Goal: Task Accomplishment & Management: Use online tool/utility

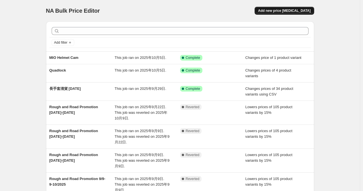
click at [283, 14] on button "Add new price [MEDICAL_DATA]" at bounding box center [284, 11] width 59 height 8
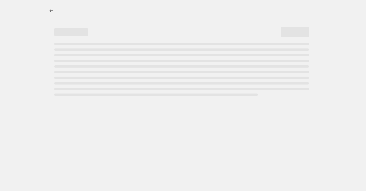
select select "percentage"
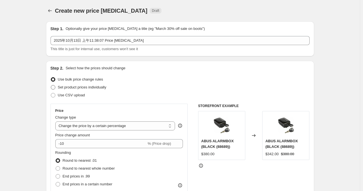
click at [64, 87] on span "Set product prices individually" at bounding box center [82, 87] width 49 height 4
click at [51, 85] on input "Set product prices individually" at bounding box center [51, 85] width 0 height 0
radio input "true"
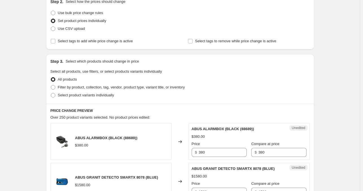
scroll to position [102, 0]
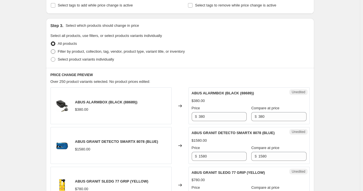
click at [55, 51] on span at bounding box center [53, 51] width 5 height 5
click at [51, 50] on input "Filter by product, collection, tag, vendor, product type, variant title, or inv…" at bounding box center [51, 49] width 0 height 0
radio input "true"
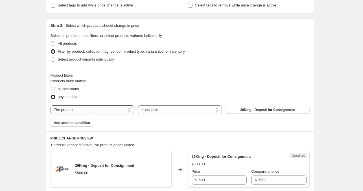
click at [109, 112] on select "The product The product's collection The product's tag The product's vendor The…" at bounding box center [93, 110] width 84 height 9
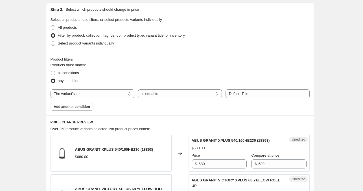
scroll to position [110, 0]
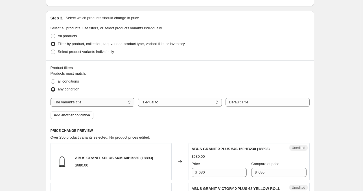
click at [121, 103] on select "The product The product's collection The product's tag The product's vendor The…" at bounding box center [93, 102] width 84 height 9
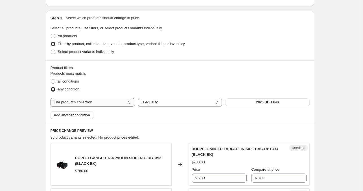
click at [109, 103] on select "The product The product's collection The product's tag The product's vendor The…" at bounding box center [93, 102] width 84 height 9
select select "title"
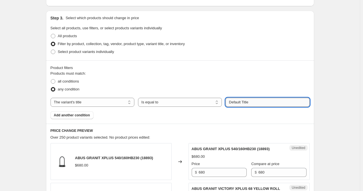
click at [239, 104] on input "Default Title" at bounding box center [267, 102] width 84 height 9
click at [239, 104] on input "lt Title" at bounding box center [267, 102] width 84 height 9
type input "l"
type input "quadlock"
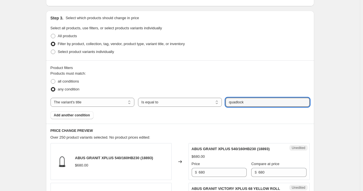
click at [211, 114] on div "Products must match: all conditions any condition The product The product's col…" at bounding box center [180, 95] width 259 height 49
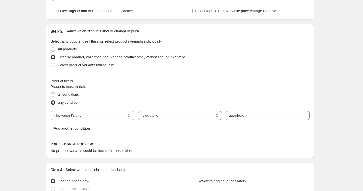
scroll to position [95, 0]
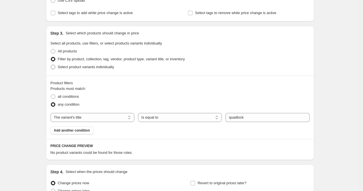
click at [64, 69] on span "Select product variants individually" at bounding box center [86, 67] width 56 height 4
click at [51, 65] on input "Select product variants individually" at bounding box center [51, 65] width 0 height 0
radio input "true"
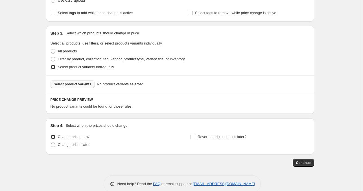
click at [77, 85] on span "Select product variants" at bounding box center [73, 84] width 38 height 5
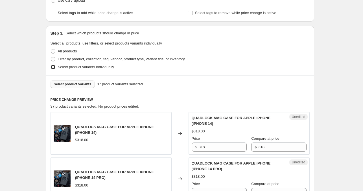
click at [71, 81] on button "Select product variants" at bounding box center [73, 84] width 44 height 8
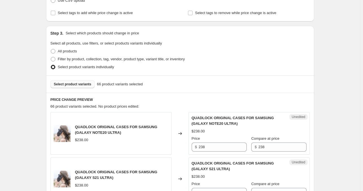
click at [81, 84] on span "Select product variants" at bounding box center [73, 84] width 38 height 5
click at [78, 82] on span "Select product variants" at bounding box center [73, 84] width 38 height 5
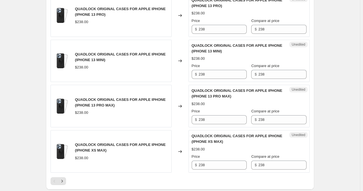
scroll to position [1017, 0]
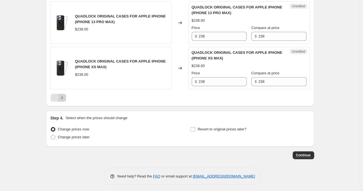
click at [62, 95] on icon "Next" at bounding box center [62, 98] width 6 height 6
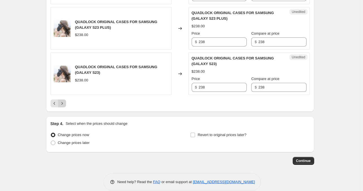
click at [64, 101] on icon "Next" at bounding box center [62, 104] width 6 height 6
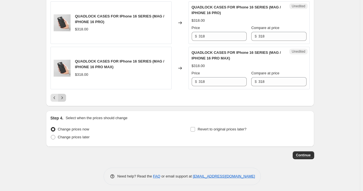
click at [63, 96] on icon "Next" at bounding box center [62, 98] width 6 height 6
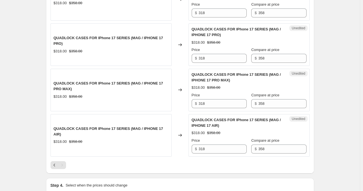
scroll to position [438, 0]
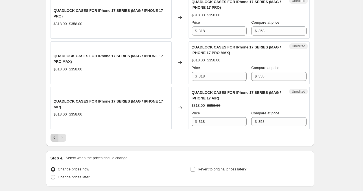
click at [55, 136] on icon "Previous" at bounding box center [55, 138] width 6 height 6
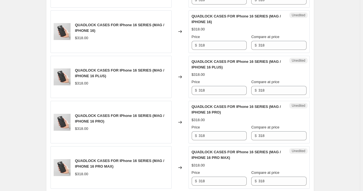
scroll to position [1017, 0]
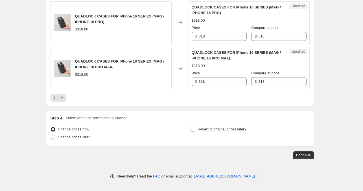
click at [55, 96] on icon "Previous" at bounding box center [55, 98] width 6 height 6
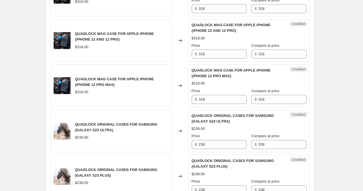
scroll to position [1022, 0]
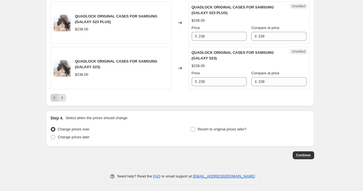
click at [57, 95] on icon "Previous" at bounding box center [55, 98] width 6 height 6
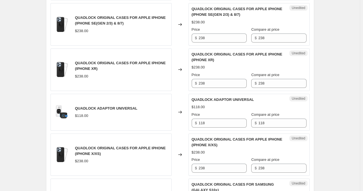
scroll to position [684, 0]
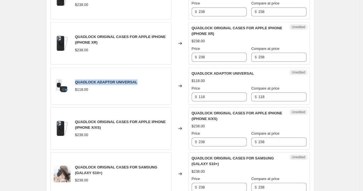
drag, startPoint x: 136, startPoint y: 82, endPoint x: 76, endPoint y: 82, distance: 60.4
click at [76, 82] on div "QUADLOCK ADAPTOR UNIVERSAL $118.00" at bounding box center [111, 86] width 121 height 37
copy span "QUADLOCK ADAPTOR UNIVERSAL"
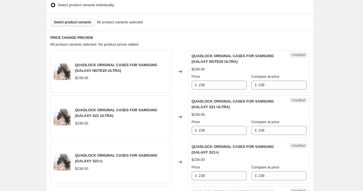
scroll to position [164, 0]
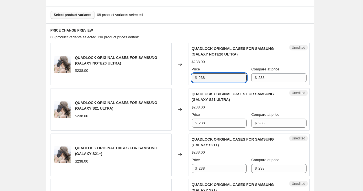
drag, startPoint x: 215, startPoint y: 78, endPoint x: 146, endPoint y: 76, distance: 69.1
click at [146, 76] on div "QUADLOCK ORIGINAL CASES FOR SAMSUNG (GALAXY NOTE20 ULTRA) $238.00 Changed to Un…" at bounding box center [180, 64] width 259 height 43
type input "318"
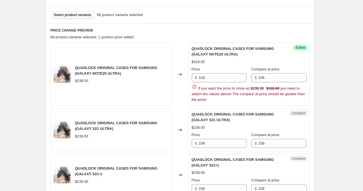
click at [229, 145] on input "238" at bounding box center [223, 143] width 48 height 9
paste input "31"
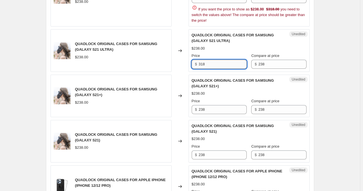
scroll to position [243, 0]
type input "318"
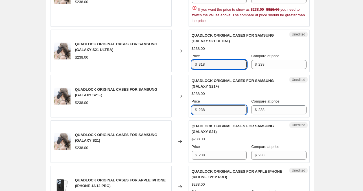
click at [219, 111] on div "QUADLOCK ORIGINAL CASES FOR SAMSUNG (GALAXY S21+) $238.00 Price $ 238 Compare a…" at bounding box center [249, 96] width 115 height 36
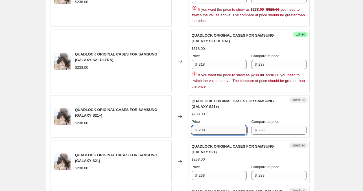
click at [219, 111] on div "$238.00" at bounding box center [249, 114] width 115 height 6
click at [212, 128] on input "238" at bounding box center [223, 130] width 48 height 9
click at [211, 128] on input "238" at bounding box center [223, 130] width 48 height 9
paste input "31"
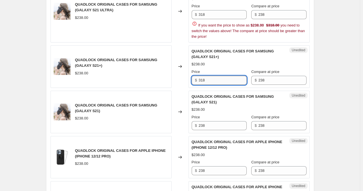
scroll to position [293, 0]
type input "318"
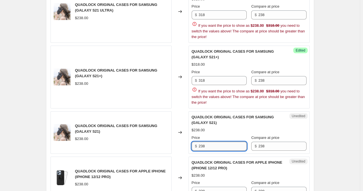
click at [214, 122] on div "QUADLOCK ORIGINAL CASES FOR SAMSUNG (GALAXY S21) $238.00 Price $ 238 Compare at…" at bounding box center [249, 133] width 115 height 36
click at [214, 122] on span "QUADLOCK ORIGINAL CASES FOR SAMSUNG (GALAXY S21)" at bounding box center [233, 120] width 82 height 10
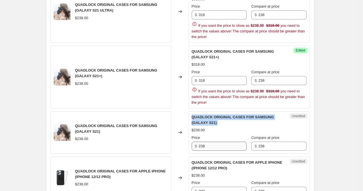
click at [214, 122] on span "QUADLOCK ORIGINAL CASES FOR SAMSUNG (GALAXY S21)" at bounding box center [233, 120] width 82 height 10
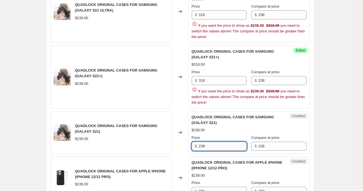
click at [214, 147] on input "238" at bounding box center [223, 146] width 48 height 9
paste input "31"
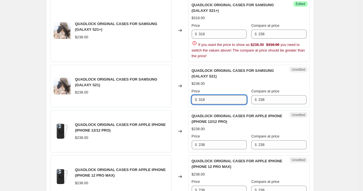
scroll to position [340, 0]
type input "318"
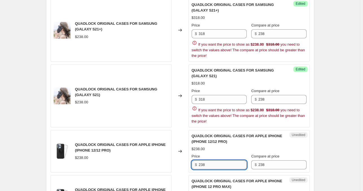
click at [218, 140] on div "QUADLOCK ORIGINAL CASES FOR APPLE IPHONE (IPHONE 12/12 PRO) $238.00 Price $ 238…" at bounding box center [249, 151] width 115 height 36
click at [218, 140] on span "QUADLOCK ORIGINAL CASES FOR APPLE IPHONE (IPHONE 12/12 PRO)" at bounding box center [237, 139] width 91 height 10
click at [209, 167] on input "238" at bounding box center [223, 165] width 48 height 9
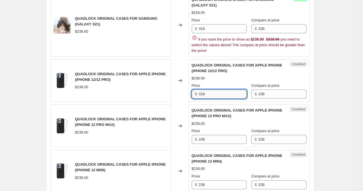
scroll to position [412, 0]
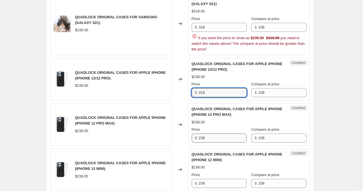
type input "318"
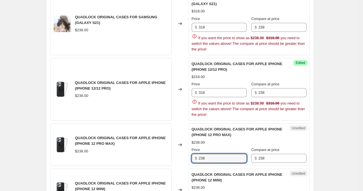
drag, startPoint x: 209, startPoint y: 137, endPoint x: 192, endPoint y: 137, distance: 16.1
click at [192, 137] on div "Unedited QUADLOCK ORIGINAL CASES FOR APPLE IPHONE (IPHONE 12 PRO MAX) $238.00 P…" at bounding box center [248, 145] width 121 height 43
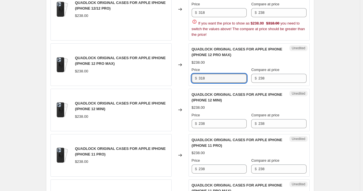
scroll to position [492, 0]
type input "318"
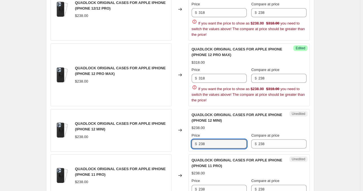
drag, startPoint x: 211, startPoint y: 124, endPoint x: 190, endPoint y: 123, distance: 21.5
click at [190, 123] on div "Unedited QUADLOCK ORIGINAL CASES FOR APPLE IPHONE (IPHONE 12 MINI) $238.00 Pric…" at bounding box center [248, 130] width 121 height 43
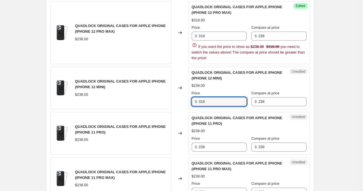
scroll to position [537, 0]
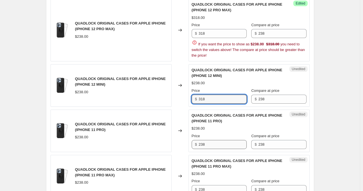
type input "318"
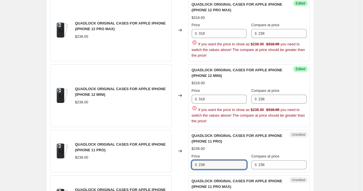
drag, startPoint x: 218, startPoint y: 141, endPoint x: 186, endPoint y: 142, distance: 32.5
click at [186, 142] on div "QUADLOCK ORIGINAL CASES FOR APPLE IPHONE (IPHONE 11 PRO) $238.00 Changed to Une…" at bounding box center [180, 151] width 259 height 43
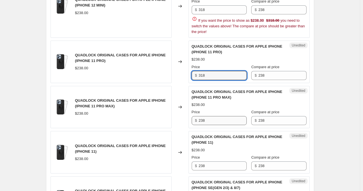
type input "318"
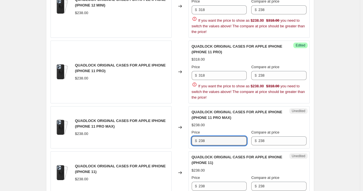
drag, startPoint x: 213, startPoint y: 117, endPoint x: 172, endPoint y: 120, distance: 41.3
click at [172, 120] on div "QUADLOCK ORIGINAL CASES FOR APPLE IPHONE (IPHONE 11 PRO MAX) $238.00 Changed to…" at bounding box center [180, 127] width 259 height 43
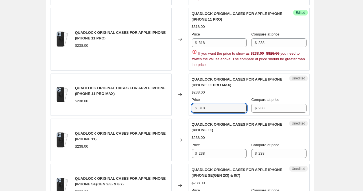
scroll to position [660, 0]
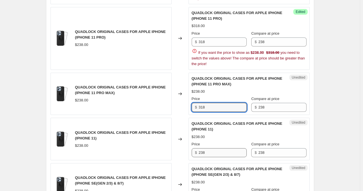
type input "318"
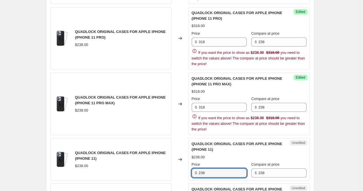
drag, startPoint x: 213, startPoint y: 152, endPoint x: 183, endPoint y: 153, distance: 30.5
click at [183, 153] on div "QUADLOCK ORIGINAL CASES FOR APPLE IPHONE (IPHONE 11) $238.00 Changed to Unedite…" at bounding box center [180, 159] width 259 height 43
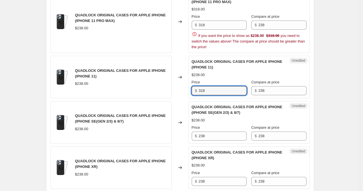
scroll to position [744, 0]
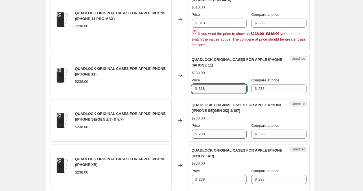
type input "318"
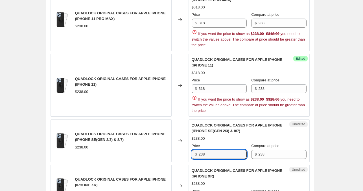
drag, startPoint x: 215, startPoint y: 131, endPoint x: 184, endPoint y: 133, distance: 31.4
click at [184, 133] on div "QUADLOCK ORIGINAL CASES FOR APPLE IPHONE (IPHONE SE(GEN 2/3) & 8/7) $238.00 Cha…" at bounding box center [180, 141] width 259 height 43
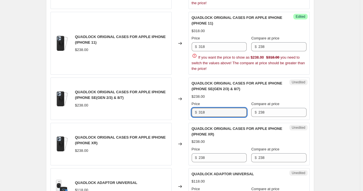
scroll to position [796, 0]
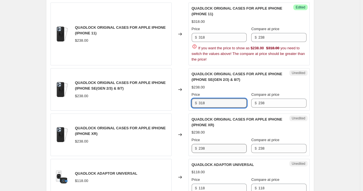
type input "318"
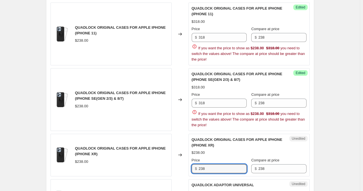
drag, startPoint x: 220, startPoint y: 142, endPoint x: 179, endPoint y: 145, distance: 41.3
click at [179, 145] on div "QUADLOCK ORIGINAL CASES FOR APPLE IPHONE (IPHONE XR) $238.00 Changed to Unedite…" at bounding box center [180, 155] width 259 height 43
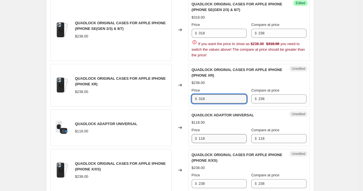
type input "318"
click at [220, 133] on div "QUADLOCK ADAPTOR UNIVERSAL $118.00 Price $ 118 Compare at price $ 118" at bounding box center [249, 128] width 115 height 31
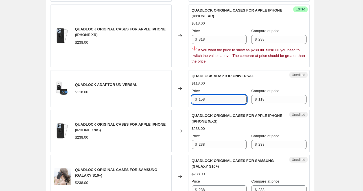
scroll to position [927, 0]
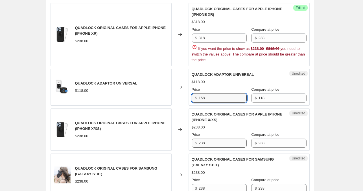
type input "158"
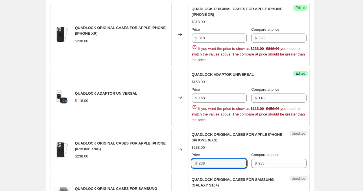
drag, startPoint x: 210, startPoint y: 136, endPoint x: 190, endPoint y: 135, distance: 20.6
click at [190, 135] on div "Unedited QUADLOCK ORIGINAL CASES FOR APPLE IPHONE (IPHONE X/XS) $238.00 Price $…" at bounding box center [248, 150] width 121 height 43
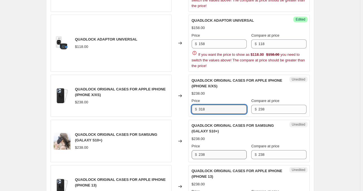
type input "318"
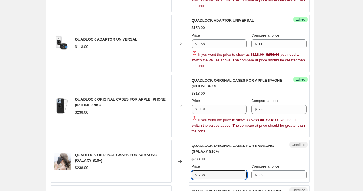
drag, startPoint x: 214, startPoint y: 147, endPoint x: 187, endPoint y: 150, distance: 27.5
click at [187, 150] on div "QUADLOCK ORIGINAL CASES FOR SAMSUNG (GALAXY S10+) $238.00 Changed to Unedited Q…" at bounding box center [180, 161] width 259 height 43
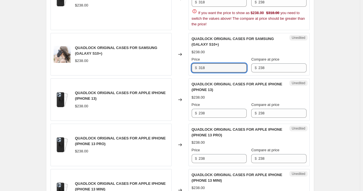
scroll to position [1089, 0]
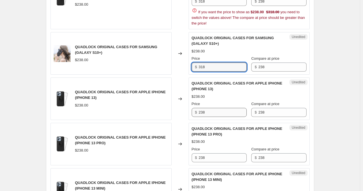
type input "318"
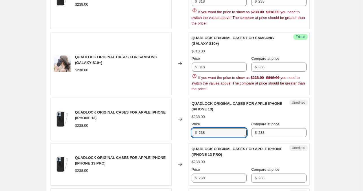
drag, startPoint x: 224, startPoint y: 106, endPoint x: 177, endPoint y: 114, distance: 47.8
click at [177, 114] on div "QUADLOCK ORIGINAL CASES FOR APPLE IPHONE (IPHONE 13) $238.00 Changed to Unedite…" at bounding box center [180, 119] width 259 height 43
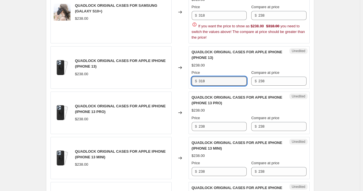
scroll to position [1141, 0]
type input "318"
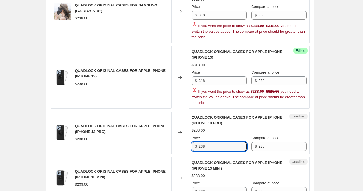
drag, startPoint x: 211, startPoint y: 120, endPoint x: 184, endPoint y: 119, distance: 27.1
click at [184, 119] on div "QUADLOCK ORIGINAL CASES FOR APPLE IPHONE (IPHONE 13 PRO) $238.00 Changed to Une…" at bounding box center [180, 133] width 259 height 43
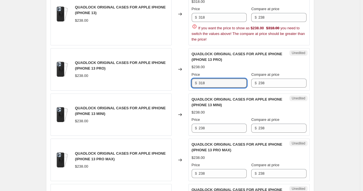
scroll to position [1204, 0]
type input "318"
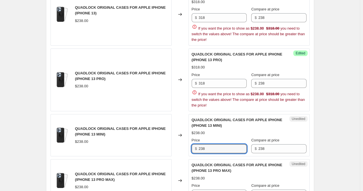
drag, startPoint x: 213, startPoint y: 123, endPoint x: 179, endPoint y: 126, distance: 34.9
click at [179, 126] on div "QUADLOCK ORIGINAL CASES FOR APPLE IPHONE (IPHONE 13 MINI) $238.00 Changed to Un…" at bounding box center [180, 135] width 259 height 43
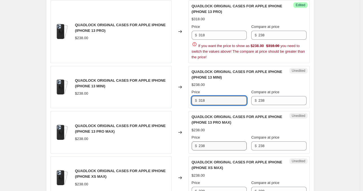
type input "318"
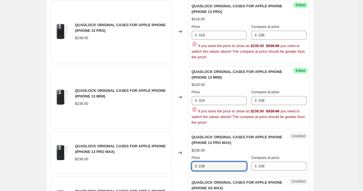
drag, startPoint x: 216, startPoint y: 139, endPoint x: 182, endPoint y: 141, distance: 34.4
click at [182, 141] on div "QUADLOCK ORIGINAL CASES FOR APPLE IPHONE (IPHONE 13 PRO MAX) $238.00 Changed to…" at bounding box center [180, 152] width 259 height 43
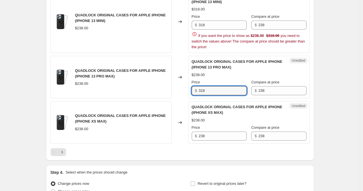
scroll to position [1335, 0]
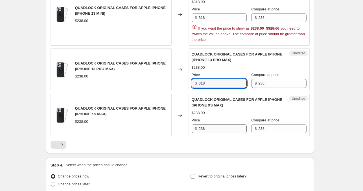
type input "318"
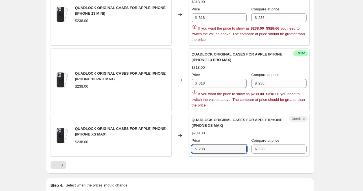
drag, startPoint x: 219, startPoint y: 119, endPoint x: 175, endPoint y: 128, distance: 44.8
click at [175, 128] on div "QUADLOCK ORIGINAL CASES FOR APPLE IPHONE (IPHONE XS MAX) $238.00 Changed to Une…" at bounding box center [180, 135] width 259 height 43
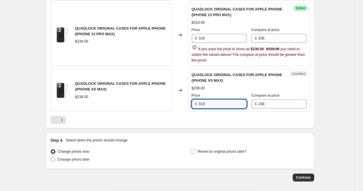
type input "318"
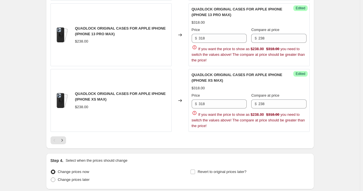
click at [63, 138] on icon "Next" at bounding box center [62, 141] width 6 height 6
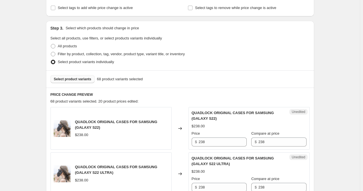
scroll to position [121, 0]
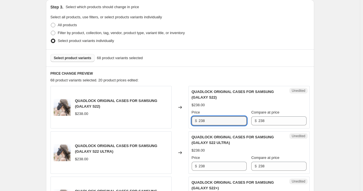
drag, startPoint x: 212, startPoint y: 120, endPoint x: 185, endPoint y: 122, distance: 26.9
click at [185, 122] on div "QUADLOCK ORIGINAL CASES FOR SAMSUNG (GALAXY S22) $238.00 Changed to Unedited QU…" at bounding box center [180, 107] width 259 height 43
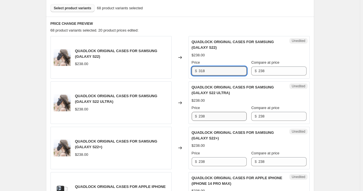
type input "318"
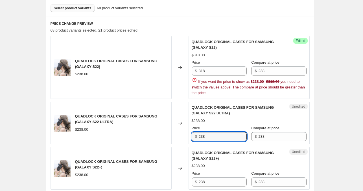
drag, startPoint x: 207, startPoint y: 117, endPoint x: 191, endPoint y: 119, distance: 15.3
click at [191, 119] on div "Unedited QUADLOCK ORIGINAL CASES FOR SAMSUNG (GALAXY S22 ULTRA) $238.00 Price $…" at bounding box center [248, 123] width 121 height 43
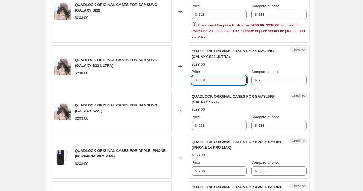
scroll to position [228, 0]
type input "318"
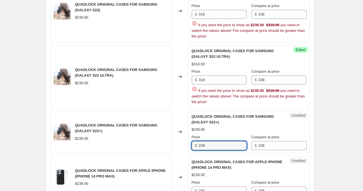
drag, startPoint x: 209, startPoint y: 122, endPoint x: 189, endPoint y: 125, distance: 19.7
click at [189, 125] on div "QUADLOCK ORIGINAL CASES FOR SAMSUNG (GALAXY S22+) $238.00 Changed to Unedited Q…" at bounding box center [180, 132] width 259 height 43
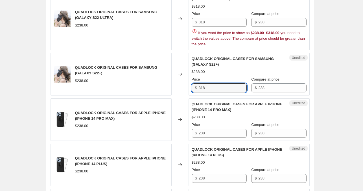
scroll to position [286, 0]
type input "318"
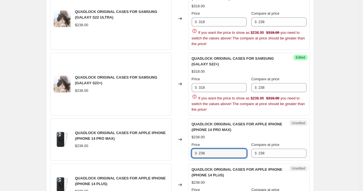
drag, startPoint x: 207, startPoint y: 131, endPoint x: 182, endPoint y: 134, distance: 25.0
click at [182, 134] on div "QUADLOCK ORIGINAL CASES FOR APPLE IPHONE (IPHONE 14 PRO MAX) $238.00 Changed to…" at bounding box center [180, 140] width 259 height 43
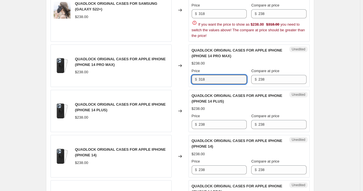
scroll to position [361, 0]
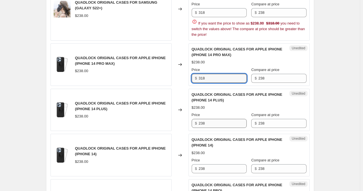
type input "318"
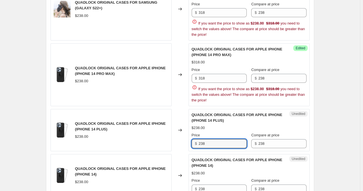
drag, startPoint x: 210, startPoint y: 122, endPoint x: 175, endPoint y: 127, distance: 35.4
click at [175, 127] on div "QUADLOCK ORIGINAL CASES FOR APPLE IPHONE (IPHONE 14 PLUS) $238.00 Changed to Un…" at bounding box center [180, 130] width 259 height 43
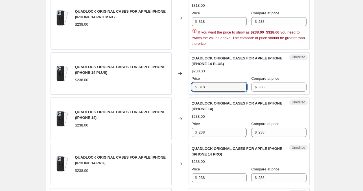
scroll to position [418, 0]
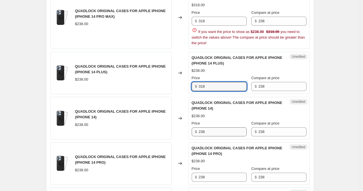
type input "318"
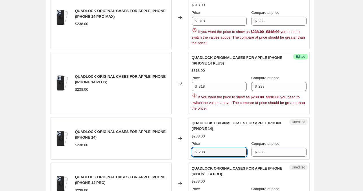
drag, startPoint x: 209, startPoint y: 130, endPoint x: 182, endPoint y: 133, distance: 27.8
click at [182, 133] on div "QUADLOCK ORIGINAL CASES FOR APPLE IPHONE (IPHONE 14) $238.00 Changed to Unedite…" at bounding box center [180, 138] width 259 height 43
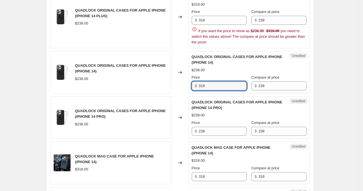
scroll to position [486, 0]
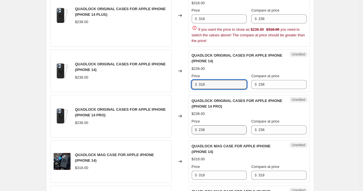
type input "318"
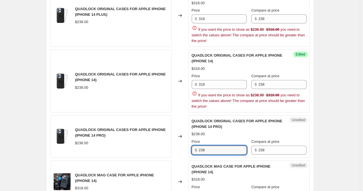
drag, startPoint x: 210, startPoint y: 127, endPoint x: 186, endPoint y: 129, distance: 24.3
click at [186, 129] on div "QUADLOCK ORIGINAL CASES FOR APPLE IPHONE (IPHONE 14 PRO) $238.00 Changed to Une…" at bounding box center [180, 136] width 259 height 43
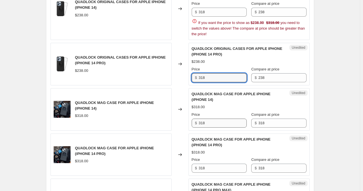
type input "318"
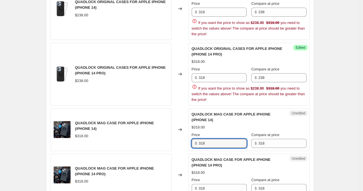
drag, startPoint x: 210, startPoint y: 119, endPoint x: 185, endPoint y: 121, distance: 25.5
click at [185, 121] on div "QUADLOCK MAG CASE FOR APPLE iPHONE (iPHONE 14) $318.00 Changed to Unedited QUAD…" at bounding box center [180, 130] width 259 height 43
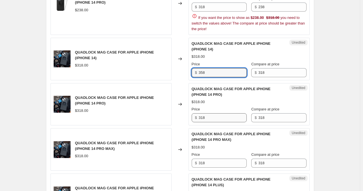
type input "358"
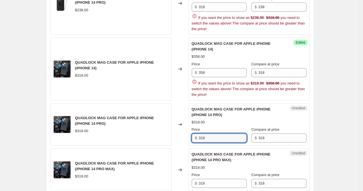
drag, startPoint x: 211, startPoint y: 114, endPoint x: 179, endPoint y: 119, distance: 32.3
click at [179, 119] on div "QUADLOCK MAG CASE FOR APPLE iPHONE (iPHONE 14 PRO) $318.00 Changed to Unedited …" at bounding box center [180, 125] width 259 height 43
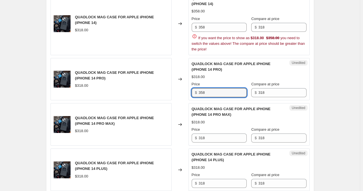
scroll to position [675, 0]
type input "358"
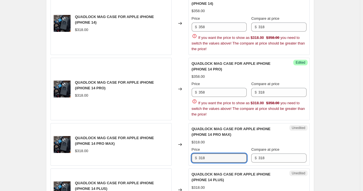
drag, startPoint x: 211, startPoint y: 131, endPoint x: 172, endPoint y: 139, distance: 39.6
click at [172, 139] on div "QUADLOCK MAG CASE FOR APPLE iPHONE (iPHONE 14 PRO MAX) $318.00 Changed to Unedi…" at bounding box center [180, 144] width 259 height 43
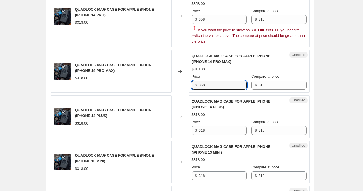
scroll to position [748, 0]
type input "358"
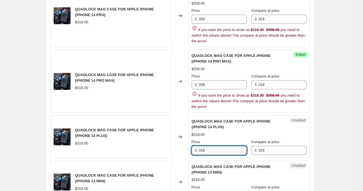
drag, startPoint x: 209, startPoint y: 129, endPoint x: 180, endPoint y: 130, distance: 28.2
click at [180, 130] on div "QUADLOCK MAG CASE FOR APPLE iPHONE (iPHONE 14 PLUS) $318.00 Changed to Unedited…" at bounding box center [180, 137] width 259 height 43
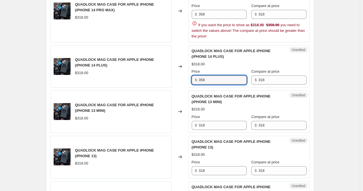
scroll to position [819, 0]
type input "358"
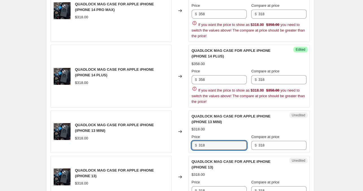
drag, startPoint x: 208, startPoint y: 121, endPoint x: 179, endPoint y: 123, distance: 29.2
click at [179, 123] on div "QUADLOCK MAG CASE FOR APPLE iPHONE (iPHONE 13 MINI) $318.00 Changed to Unedited…" at bounding box center [180, 132] width 259 height 43
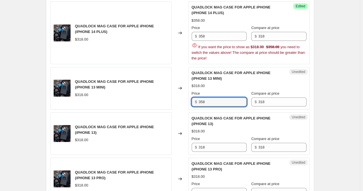
scroll to position [865, 0]
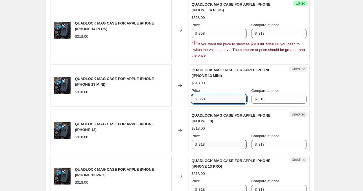
type input "358"
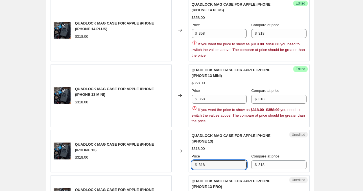
drag, startPoint x: 207, startPoint y: 138, endPoint x: 187, endPoint y: 142, distance: 20.6
click at [187, 142] on div "QUADLOCK MAG CASE FOR APPLE iPHONE (iPHONE 13) $318.00 Changed to Unedited QUAD…" at bounding box center [180, 151] width 259 height 43
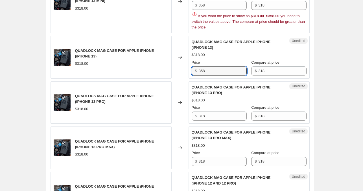
scroll to position [960, 0]
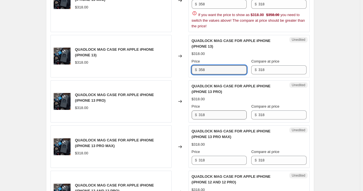
type input "358"
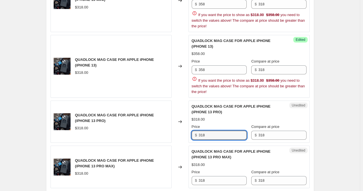
drag, startPoint x: 218, startPoint y: 110, endPoint x: 172, endPoint y: 119, distance: 46.3
click at [172, 119] on div "QUADLOCK MAG CASE FOR APPLE iPHONE (iPHONE 13 PRO) $318.00 Changed to Unedited …" at bounding box center [180, 122] width 259 height 43
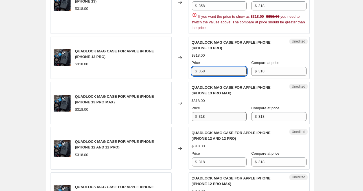
type input "358"
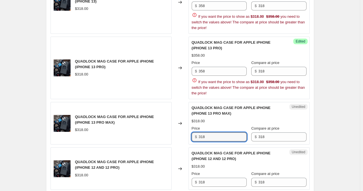
drag, startPoint x: 209, startPoint y: 109, endPoint x: 189, endPoint y: 113, distance: 19.9
click at [189, 113] on div "QUADLOCK MAG CASE FOR APPLE iPHONE (iPHONE 13 PRO MAX) $318.00 Changed to Unedi…" at bounding box center [180, 123] width 259 height 43
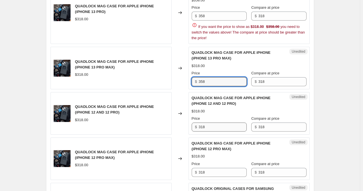
type input "358"
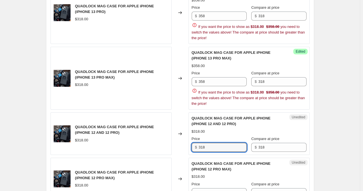
drag, startPoint x: 210, startPoint y: 120, endPoint x: 196, endPoint y: 123, distance: 14.6
click at [196, 123] on div "QUADLOCK MAG CASE FOR APPLE iPHONE (iPHONE 12 AND 12 PRO) $318.00 Price $ 318 C…" at bounding box center [249, 134] width 115 height 36
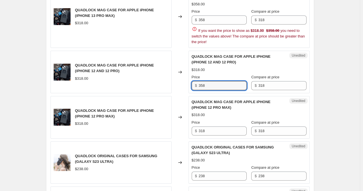
scroll to position [1142, 0]
type input "358"
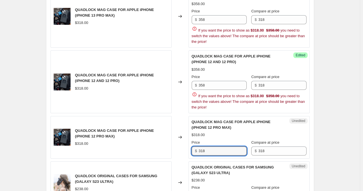
drag, startPoint x: 216, startPoint y: 127, endPoint x: 194, endPoint y: 130, distance: 21.8
click at [194, 130] on div "QUADLOCK MAG CASE FOR APPLE iPHONE (iPHONE 12 PRO MAX) $318.00 Price $ 318 Comp…" at bounding box center [249, 137] width 115 height 36
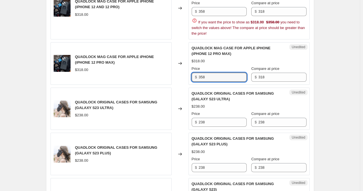
scroll to position [1218, 0]
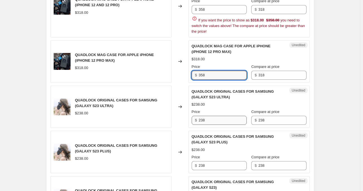
type input "358"
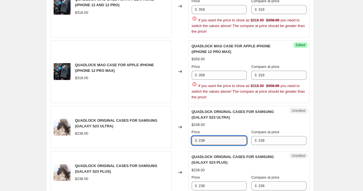
drag, startPoint x: 211, startPoint y: 116, endPoint x: 183, endPoint y: 120, distance: 28.5
click at [183, 120] on div "QUADLOCK ORIGINAL CASES FOR SAMSUNG (GALAXY S23 ULTRA) $238.00 Changed to Unedi…" at bounding box center [180, 127] width 259 height 43
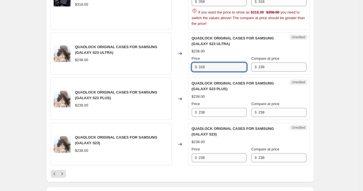
scroll to position [1297, 0]
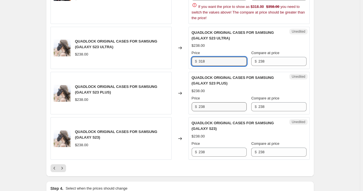
type input "318"
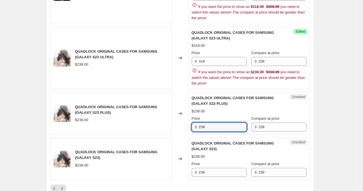
drag, startPoint x: 218, startPoint y: 101, endPoint x: 188, endPoint y: 105, distance: 29.3
click at [188, 105] on div "QUADLOCK ORIGINAL CASES FOR SAMSUNG (GALAXY S23 PLUS) $238.00 Changed to Unedit…" at bounding box center [180, 113] width 259 height 43
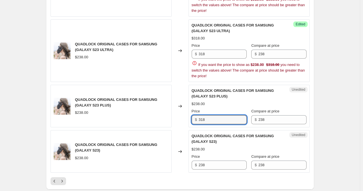
scroll to position [1305, 0]
type input "318"
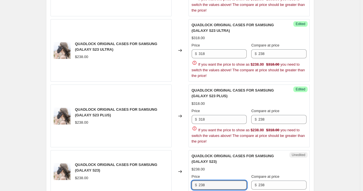
drag, startPoint x: 213, startPoint y: 159, endPoint x: 194, endPoint y: 163, distance: 19.8
click at [194, 163] on div "QUADLOCK ORIGINAL CASES FOR SAMSUNG (GALAXY S23) $238.00 Price $ 238 Compare at…" at bounding box center [249, 171] width 115 height 36
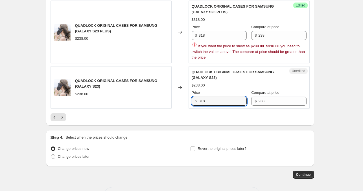
scroll to position [1389, 0]
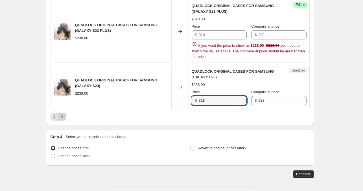
type input "318"
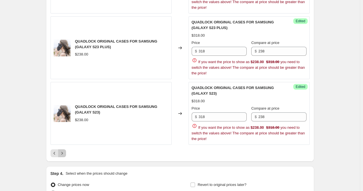
scroll to position [1373, 0]
click at [63, 150] on icon "Next" at bounding box center [62, 153] width 6 height 6
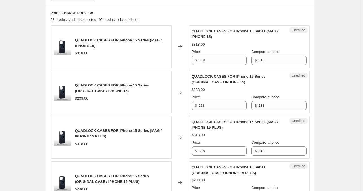
scroll to position [185, 0]
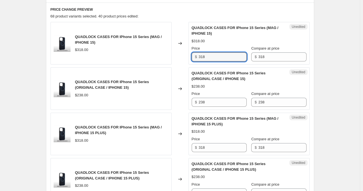
drag, startPoint x: 217, startPoint y: 56, endPoint x: 173, endPoint y: 64, distance: 44.7
click at [173, 64] on div "QUADLOCK CASES FOR IPhone 15 Series (MAG / IPHONE 15) $318.00 Changed to Unedit…" at bounding box center [180, 43] width 259 height 43
type input "358"
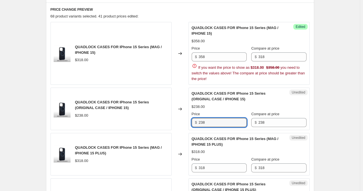
drag, startPoint x: 209, startPoint y: 102, endPoint x: 194, endPoint y: 104, distance: 15.6
click at [194, 104] on div "QUADLOCK CASES FOR IPhone 15 Series (ORIGINAL CASE / IPHONE 15) $238.00 Price $…" at bounding box center [249, 109] width 115 height 36
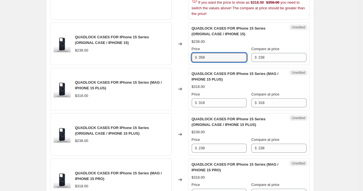
scroll to position [251, 0]
type input "358"
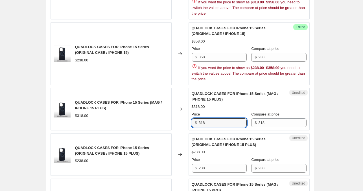
drag, startPoint x: 211, startPoint y: 105, endPoint x: 179, endPoint y: 112, distance: 32.1
click at [179, 112] on div "QUADLOCK CASES FOR IPhone 15 Series (MAG / IPHONE 15 PLUS) $318.00 Changed to U…" at bounding box center [180, 109] width 259 height 43
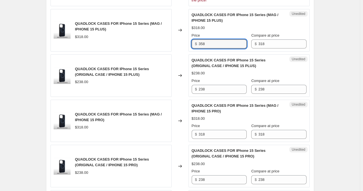
scroll to position [330, 0]
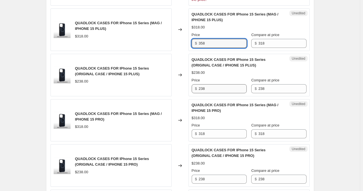
type input "358"
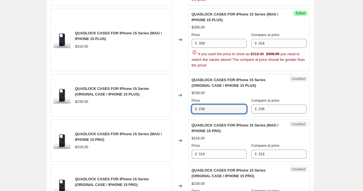
drag, startPoint x: 218, startPoint y: 85, endPoint x: 173, endPoint y: 93, distance: 45.7
click at [173, 93] on div "QUADLOCK CASES FOR IPhone 15 Series (ORIGINAL CASE / IPHONE 15 PLUS) $238.00 Ch…" at bounding box center [180, 95] width 259 height 43
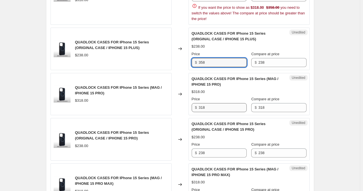
type input "358"
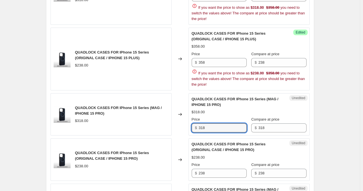
drag, startPoint x: 209, startPoint y: 105, endPoint x: 184, endPoint y: 110, distance: 25.4
click at [184, 110] on div "QUADLOCK CASES FOR IPhone 15 Series (MAG / IPHONE 15 PRO) $318.00 Changed to Un…" at bounding box center [180, 114] width 259 height 43
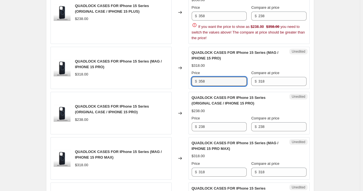
scroll to position [424, 0]
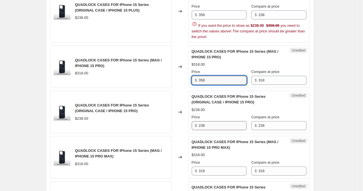
type input "358"
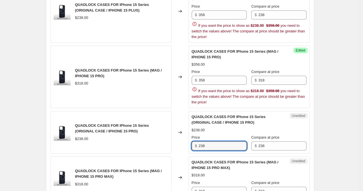
drag, startPoint x: 214, startPoint y: 125, endPoint x: 180, endPoint y: 132, distance: 34.1
click at [180, 132] on div "QUADLOCK CASES FOR IPhone 15 Series (ORIGINAL CASE / IPHONE 15 PRO) $238.00 Cha…" at bounding box center [180, 132] width 259 height 43
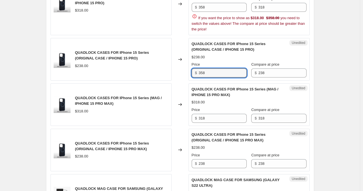
scroll to position [498, 0]
type input "358"
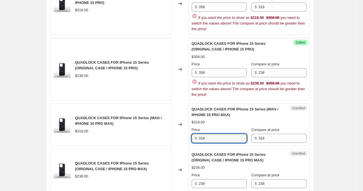
drag, startPoint x: 199, startPoint y: 120, endPoint x: 178, endPoint y: 125, distance: 20.8
click at [178, 125] on div "QUADLOCK CASES FOR IPhone 15 Series (MAG / IPHONE 15 PRO MAX) $318.00 Changed t…" at bounding box center [180, 125] width 259 height 43
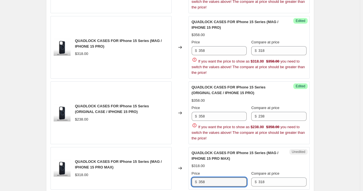
scroll to position [454, 0]
type input "358"
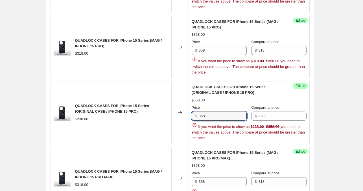
drag, startPoint x: 211, startPoint y: 115, endPoint x: 184, endPoint y: 116, distance: 27.4
click at [184, 116] on div "QUADLOCK CASES FOR IPhone 15 Series (ORIGINAL CASE / IPHONE 15 PRO) $238.00 Cha…" at bounding box center [180, 112] width 259 height 63
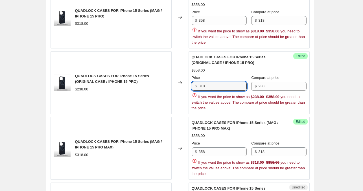
scroll to position [485, 0]
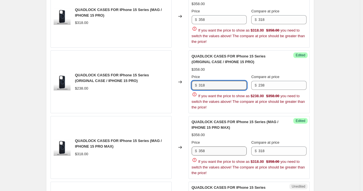
type input "318"
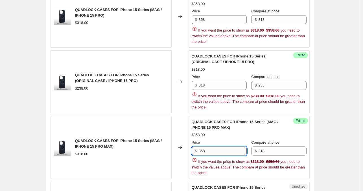
click at [216, 147] on input "358" at bounding box center [223, 151] width 48 height 9
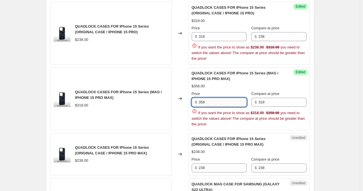
scroll to position [562, 0]
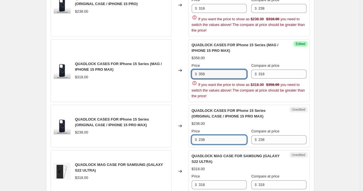
click at [223, 138] on input "238" at bounding box center [223, 139] width 48 height 9
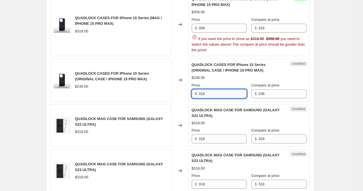
scroll to position [608, 0]
type input "318"
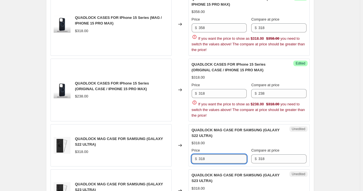
click at [221, 135] on div "QUADLOCK MAG CASE FOR SAMSUNG (GALAXY S22 ULTRA) $318.00 Price $ 318 Compare at…" at bounding box center [249, 146] width 115 height 36
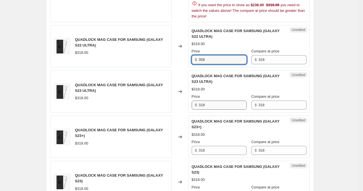
type input "358"
click at [218, 102] on div "QUADLOCK MAG CASE FOR SAMSUNG (GALAXY S23 ULTRA) $318.00 Price $ 318 Compare at…" at bounding box center [249, 91] width 115 height 36
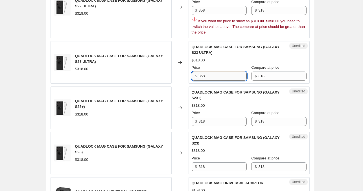
scroll to position [758, 0]
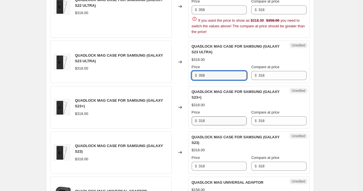
type input "358"
click at [217, 117] on div "QUADLOCK MAG CASE FOR SAMSUNG (GALAXY S23+) $318.00 Price $ 318 Compare at pric…" at bounding box center [249, 107] width 115 height 36
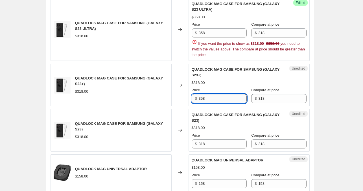
scroll to position [802, 0]
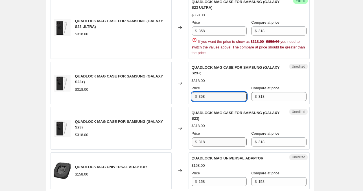
type input "358"
click at [218, 137] on div "QUADLOCK MAG CASE FOR SAMSUNG (GALAXY S23) $318.00 Price $ 318 Compare at price…" at bounding box center [249, 128] width 115 height 36
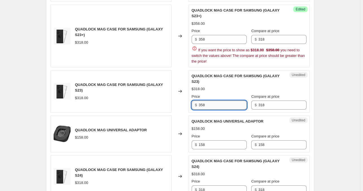
scroll to position [867, 0]
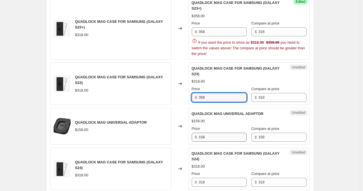
type input "358"
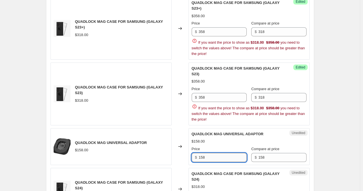
click at [219, 146] on div "Price $ 158" at bounding box center [219, 154] width 55 height 16
click at [219, 146] on div "Price" at bounding box center [219, 149] width 55 height 6
click at [216, 153] on input "158" at bounding box center [223, 157] width 48 height 9
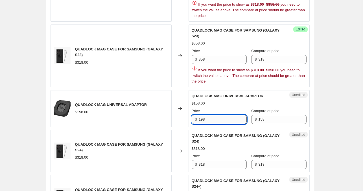
scroll to position [905, 0]
type input "198"
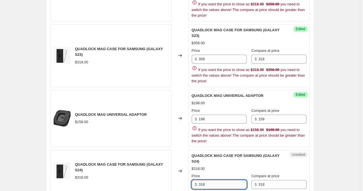
click at [212, 155] on div "QUADLOCK MAG CASE FOR SAMSUNG (GALAXY S24) $318.00 Price $ 318 Compare at price…" at bounding box center [249, 171] width 115 height 36
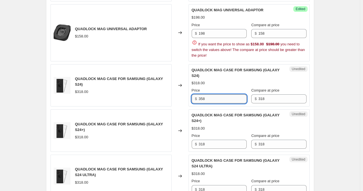
scroll to position [992, 0]
type input "358"
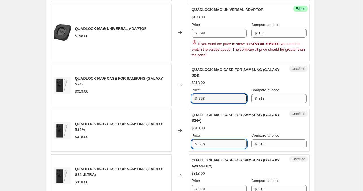
click at [220, 130] on div "QUADLOCK MAG CASE FOR SAMSUNG (GALAXY S24+) $318.00 Price $ 318 Compare at pric…" at bounding box center [249, 130] width 115 height 36
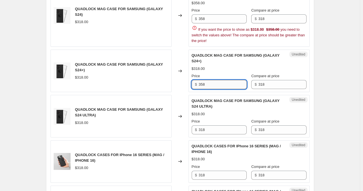
scroll to position [1073, 0]
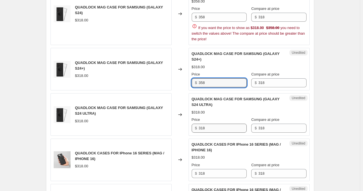
type input "358"
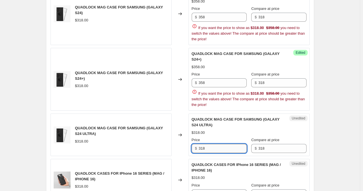
click at [216, 117] on div "QUADLOCK MAG CASE FOR SAMSUNG (GALAXY S24 ULTRA) $318.00 Price $ 318 Compare at…" at bounding box center [249, 135] width 115 height 36
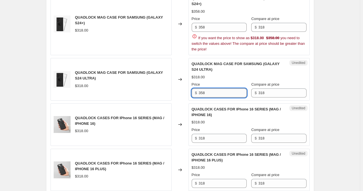
scroll to position [1128, 0]
type input "358"
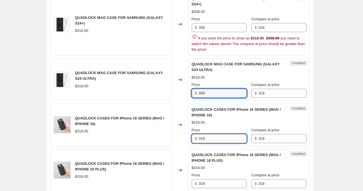
click at [214, 123] on div "QUADLOCK CASES FOR IPhone 16 SERIES (MAG / IPHONE 16) $318.00 Price $ 318 Compa…" at bounding box center [249, 125] width 115 height 36
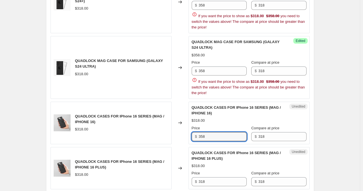
scroll to position [1151, 0]
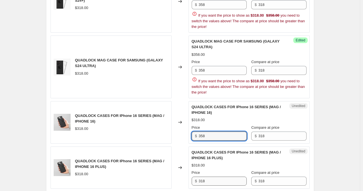
type input "358"
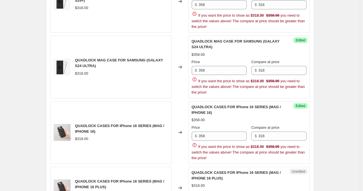
click at [216, 170] on div "QUADLOCK CASES FOR IPhone 16 SERIES (MAG / IPHONE 16 PLUS) $318.00 Price $ 318 …" at bounding box center [249, 188] width 115 height 36
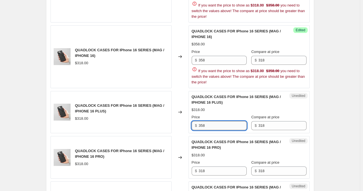
scroll to position [1227, 0]
type input "358"
click at [217, 156] on div "QUADLOCK CASES FOR IPhone 16 SERIES (MAG / IPHONE 16 PRO) $318.00 Price $ 318 C…" at bounding box center [249, 158] width 115 height 36
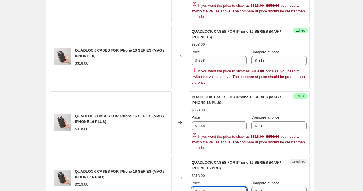
scroll to position [1307, 0]
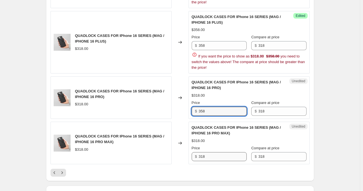
type input "358"
click at [218, 137] on div "QUADLOCK CASES FOR IPhone 16 SERIES (MAG / IPHONE 16 PRO MAX) $318.00 Price $ 3…" at bounding box center [249, 143] width 115 height 36
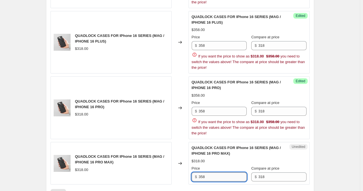
scroll to position [1315, 0]
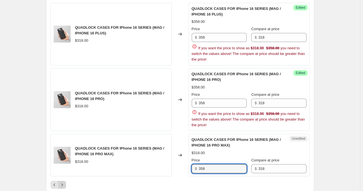
type input "358"
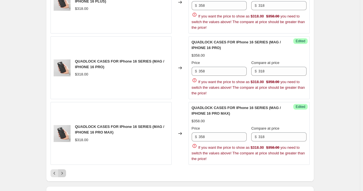
click at [64, 171] on icon "Next" at bounding box center [62, 174] width 6 height 6
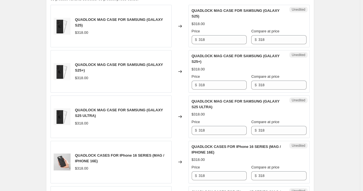
scroll to position [203, 0]
click at [225, 37] on input "318" at bounding box center [223, 39] width 48 height 9
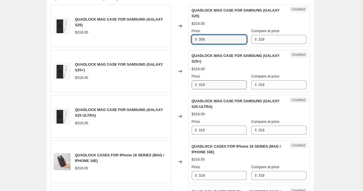
type input "358"
click at [217, 86] on div "QUADLOCK MAG CASE FOR SAMSUNG (GALAXY S25+) $318.00 Price $ 318 Compare at pric…" at bounding box center [249, 71] width 115 height 36
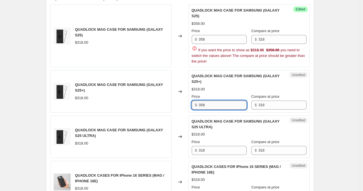
scroll to position [274, 0]
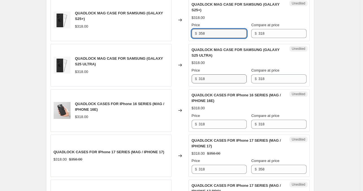
type input "358"
click at [223, 76] on div "QUADLOCK MAG CASE FOR SAMSUNG (GALAXY S25 ULTRA) $318.00 Price $ 318 Compare at…" at bounding box center [249, 65] width 115 height 36
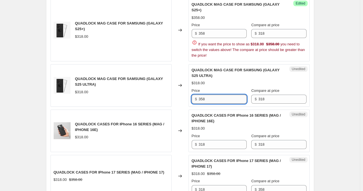
scroll to position [317, 0]
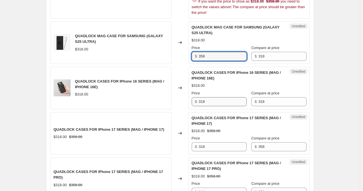
type input "358"
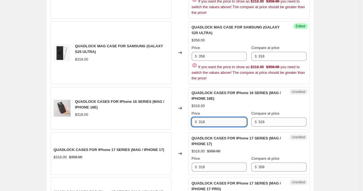
click at [225, 91] on div "QUADLOCK CASES FOR IPhone 16 SERIES (MAG / IPHONE 16E) $318.00 Price $ 318 Comp…" at bounding box center [249, 108] width 115 height 36
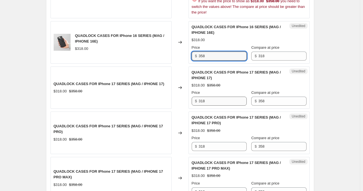
type input "358"
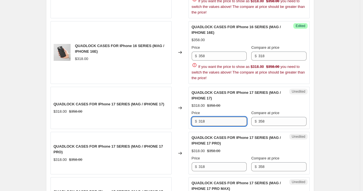
click at [221, 96] on div "QUADLOCK CASES FOR IPhone 17 SERIES (MAG / IPHONE 17) $318.00 $358.00 Price $ 3…" at bounding box center [249, 108] width 115 height 36
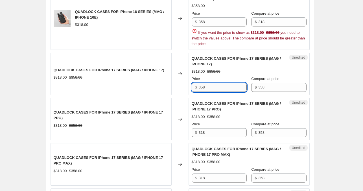
scroll to position [420, 0]
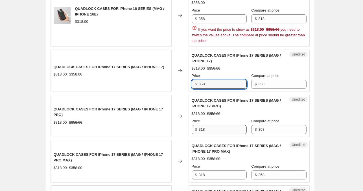
type input "358"
click at [219, 125] on input "318" at bounding box center [223, 129] width 48 height 9
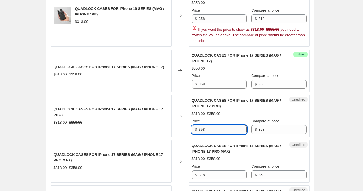
scroll to position [468, 0]
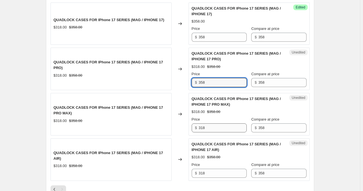
type input "358"
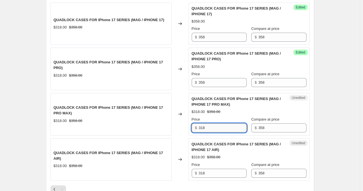
click at [221, 124] on input "318" at bounding box center [223, 128] width 48 height 9
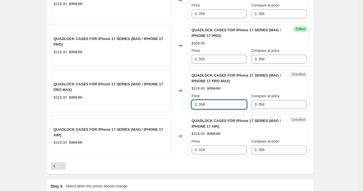
scroll to position [492, 0]
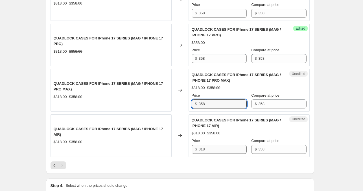
type input "358"
click at [221, 145] on input "318" at bounding box center [223, 149] width 48 height 9
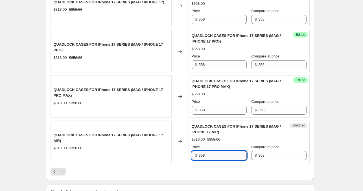
scroll to position [553, 0]
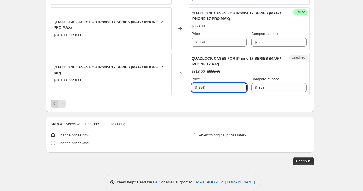
type input "358"
click at [54, 101] on icon "Previous" at bounding box center [55, 104] width 6 height 6
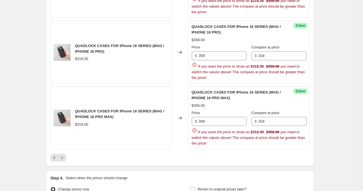
scroll to position [1405, 0]
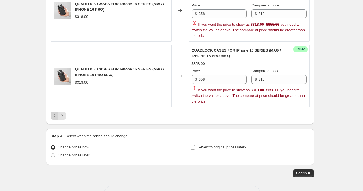
click at [57, 113] on icon "Previous" at bounding box center [55, 116] width 6 height 6
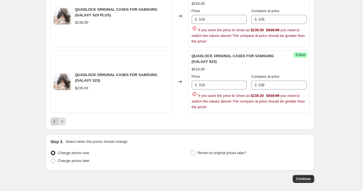
click at [55, 119] on icon "Previous" at bounding box center [55, 122] width 6 height 6
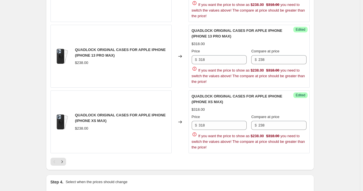
scroll to position [1359, 0]
click at [63, 161] on icon "Next" at bounding box center [61, 162] width 1 height 3
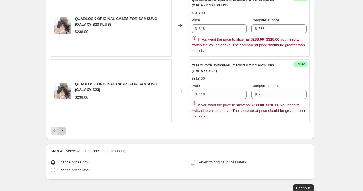
scroll to position [1396, 0]
click at [64, 128] on icon "Next" at bounding box center [62, 131] width 6 height 6
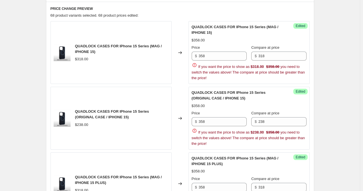
scroll to position [186, 0]
click at [218, 120] on input "358" at bounding box center [223, 121] width 48 height 9
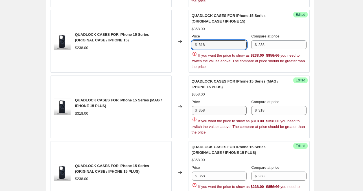
type input "318"
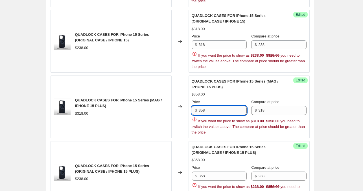
click at [220, 113] on input "358" at bounding box center [223, 110] width 48 height 9
type input "358"
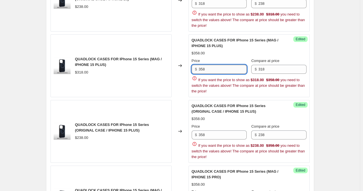
scroll to position [304, 0]
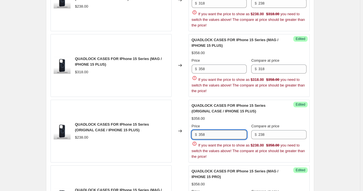
click at [222, 131] on input "358" at bounding box center [223, 134] width 48 height 9
type input "318"
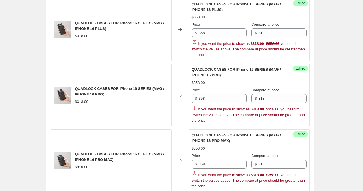
scroll to position [1405, 0]
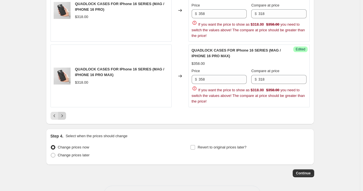
click at [66, 112] on button "Next" at bounding box center [62, 116] width 8 height 8
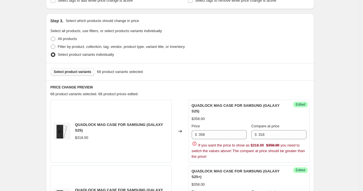
scroll to position [0, 0]
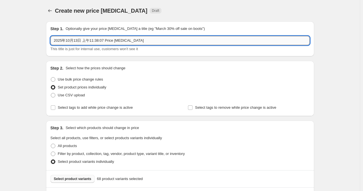
click at [155, 39] on input "2025年10月13日 上午11:38:07 Price [MEDICAL_DATA]" at bounding box center [180, 40] width 259 height 9
type input "q"
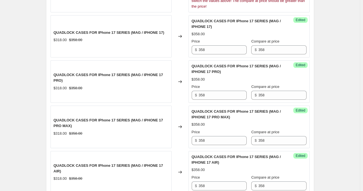
scroll to position [553, 0]
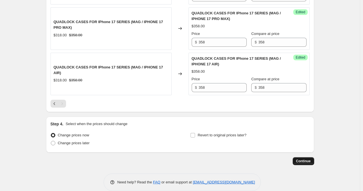
type input "QUADLOCK NEW PRICE ADJUSTMENT [DATE]"
click at [305, 159] on span "Continue" at bounding box center [303, 161] width 15 height 5
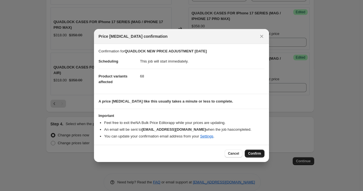
click at [257, 153] on span "Confirm" at bounding box center [254, 154] width 13 height 5
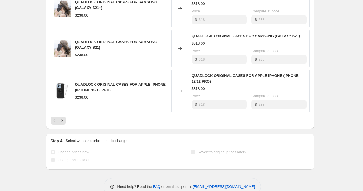
scroll to position [365, 0]
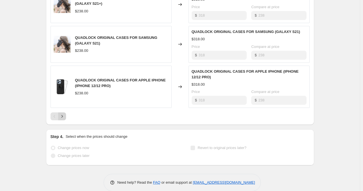
click at [65, 117] on icon "Next" at bounding box center [62, 117] width 6 height 6
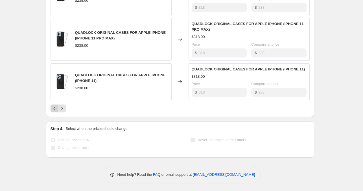
scroll to position [379, 0]
click at [64, 110] on icon "Next" at bounding box center [62, 109] width 6 height 6
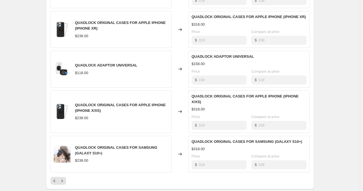
scroll to position [362, 0]
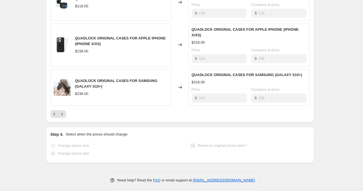
click at [68, 110] on div at bounding box center [180, 114] width 259 height 8
click at [65, 111] on icon "Next" at bounding box center [62, 114] width 6 height 6
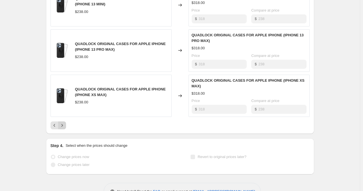
click at [65, 125] on icon "Next" at bounding box center [62, 126] width 6 height 6
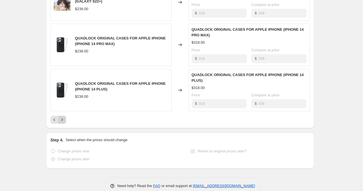
click at [65, 118] on icon "Next" at bounding box center [62, 120] width 6 height 6
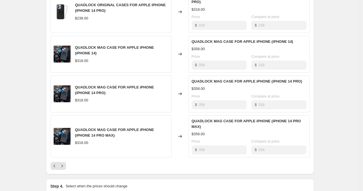
scroll to position [311, 0]
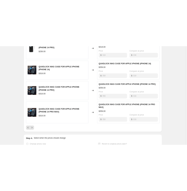
scroll to position [362, 0]
